Goal: Task Accomplishment & Management: Manage account settings

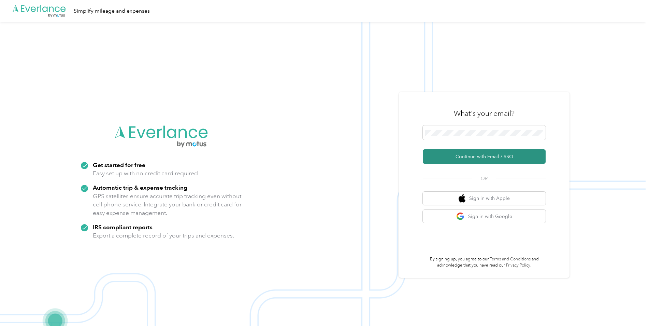
click at [456, 153] on button "Continue with Email / SSO" at bounding box center [484, 156] width 123 height 14
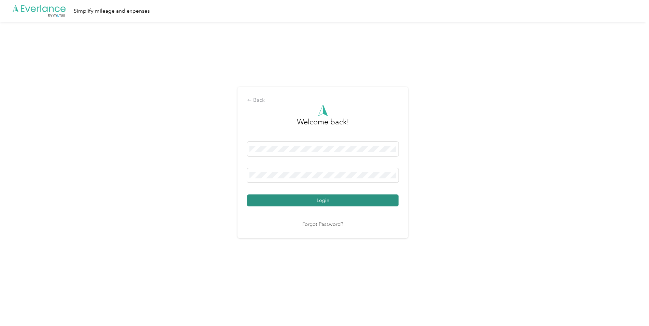
click at [314, 202] on button "Login" at bounding box center [323, 200] width 152 height 12
